Goal: Task Accomplishment & Management: Manage account settings

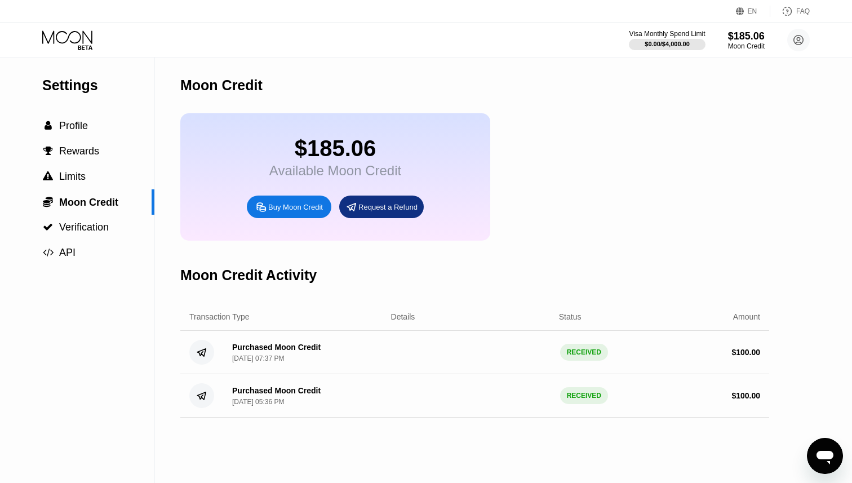
click at [73, 34] on icon at bounding box center [68, 40] width 52 height 20
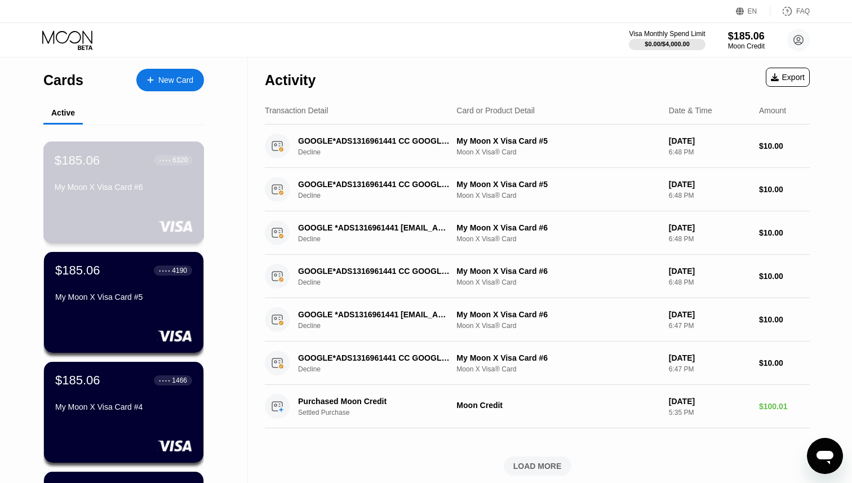
click at [127, 218] on div "$185.06 ● ● ● ● 6320 My Moon X Visa Card #6" at bounding box center [123, 192] width 161 height 102
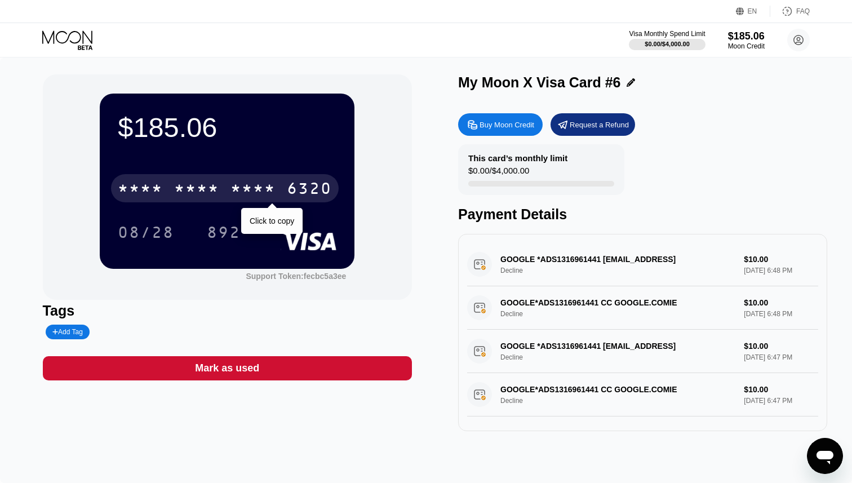
click at [306, 187] on div "6320" at bounding box center [309, 190] width 45 height 18
